Goal: Information Seeking & Learning: Learn about a topic

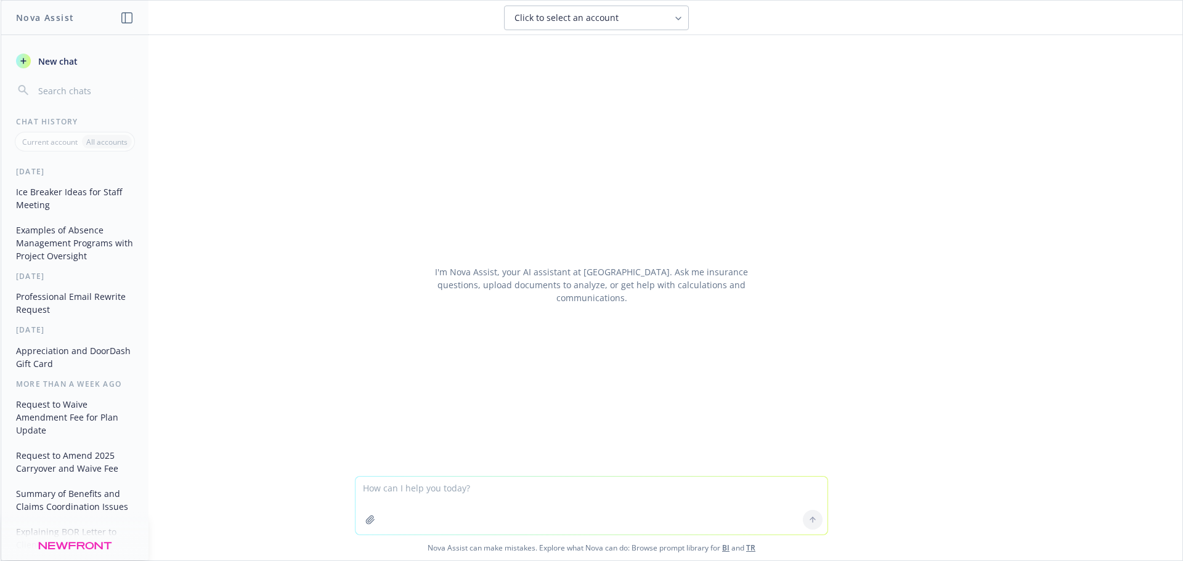
click at [378, 493] on textarea at bounding box center [591, 506] width 472 height 58
click at [364, 490] on textarea "kraft a professional response to:" at bounding box center [591, 506] width 472 height 58
click at [494, 488] on textarea "craft a professional response to:" at bounding box center [591, 506] width 472 height 58
paste textarea "I wanted to reach out and thank you for the work you’ve been doing with us arou…"
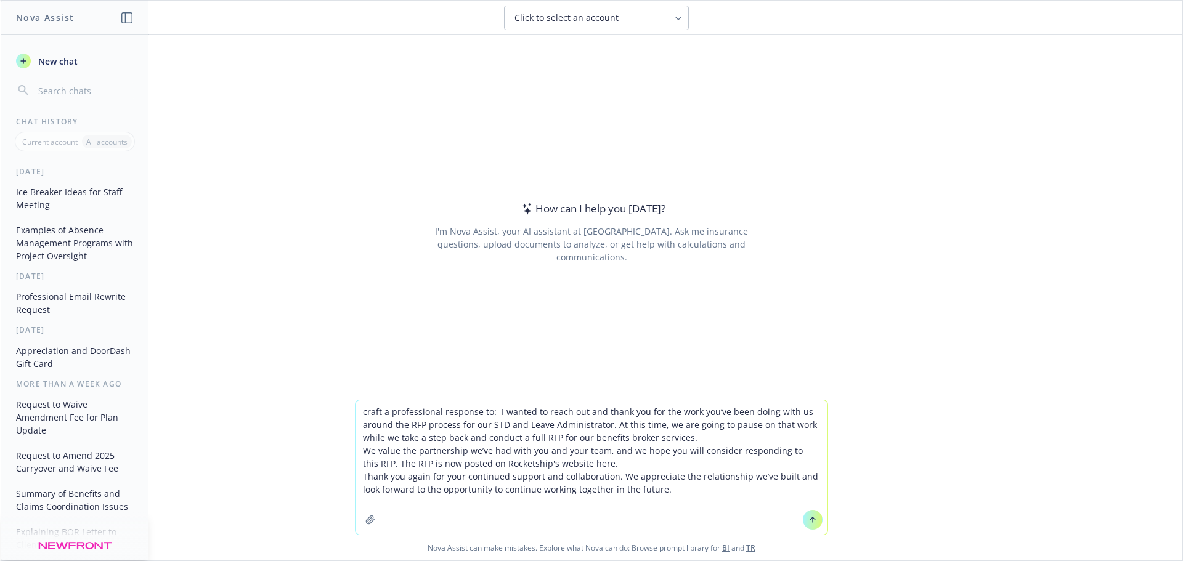
click at [485, 414] on textarea "craft a professional response to: I wanted to reach out and thank you for the w…" at bounding box center [591, 467] width 472 height 134
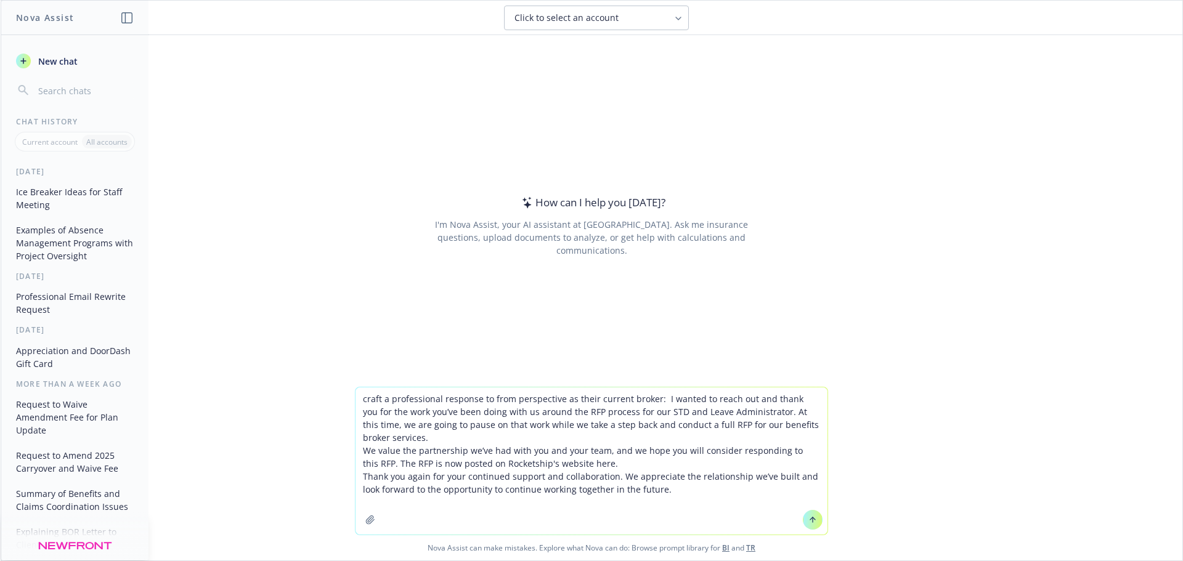
type textarea "craft a professional response to from perspective as their current broker: I wa…"
click at [808, 523] on icon at bounding box center [812, 520] width 9 height 9
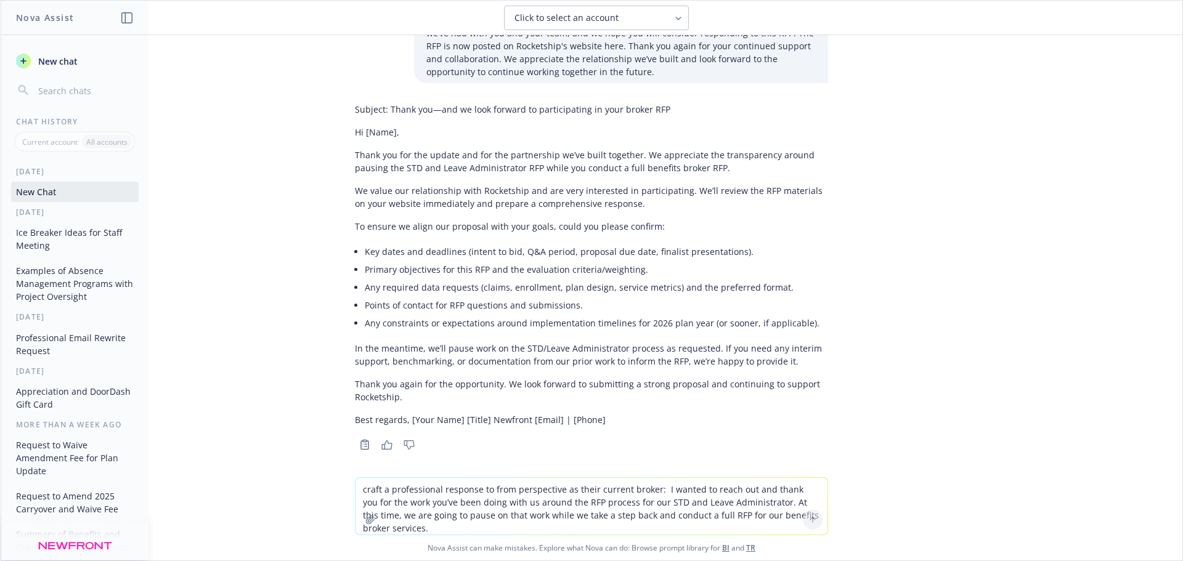
scroll to position [81, 0]
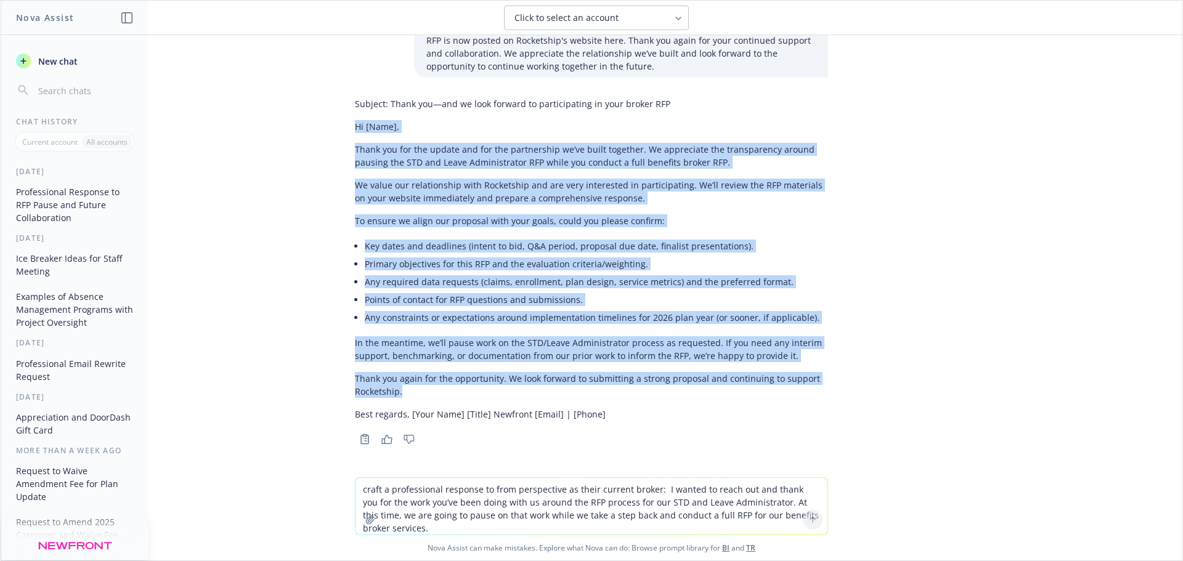
drag, startPoint x: 346, startPoint y: 124, endPoint x: 601, endPoint y: 393, distance: 369.9
click at [601, 393] on div "Subject: Thank you—and we look forward to participating in your broker RFP Hi […" at bounding box center [591, 258] width 473 height 333
copy div "Hi [Name], Thank you for the update and for the partnership we’ve built togethe…"
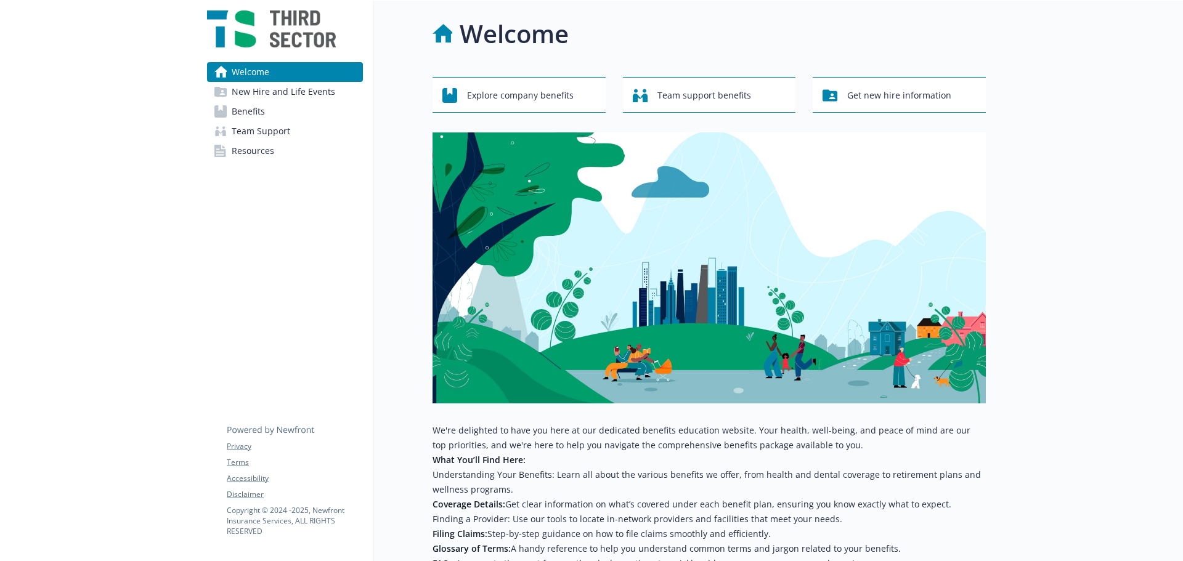
click at [260, 111] on span "Benefits" at bounding box center [248, 112] width 33 height 20
